Goal: Task Accomplishment & Management: Manage account settings

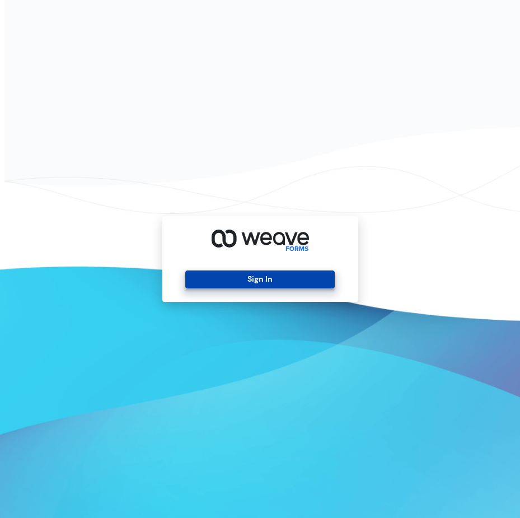
click at [250, 278] on button "Sign In" at bounding box center [260, 280] width 150 height 18
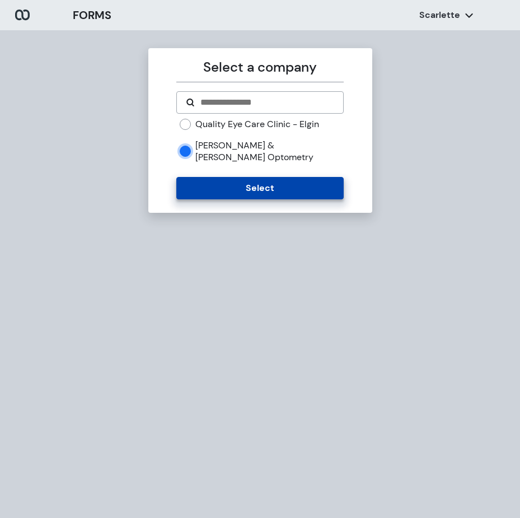
click at [241, 177] on button "Select" at bounding box center [259, 188] width 167 height 22
